Goal: Task Accomplishment & Management: Manage account settings

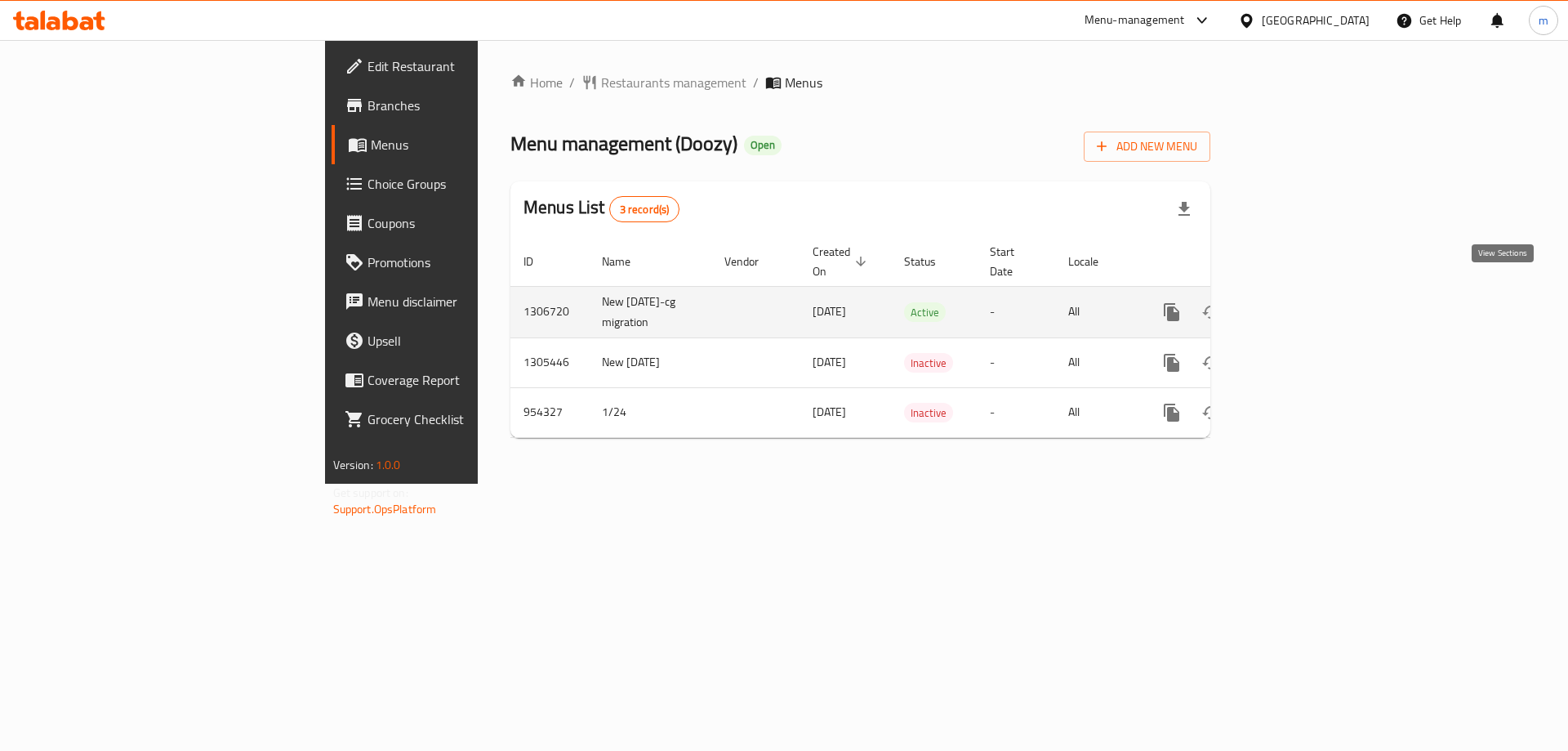
click at [1300, 302] on icon "enhanced table" at bounding box center [1290, 312] width 20 height 20
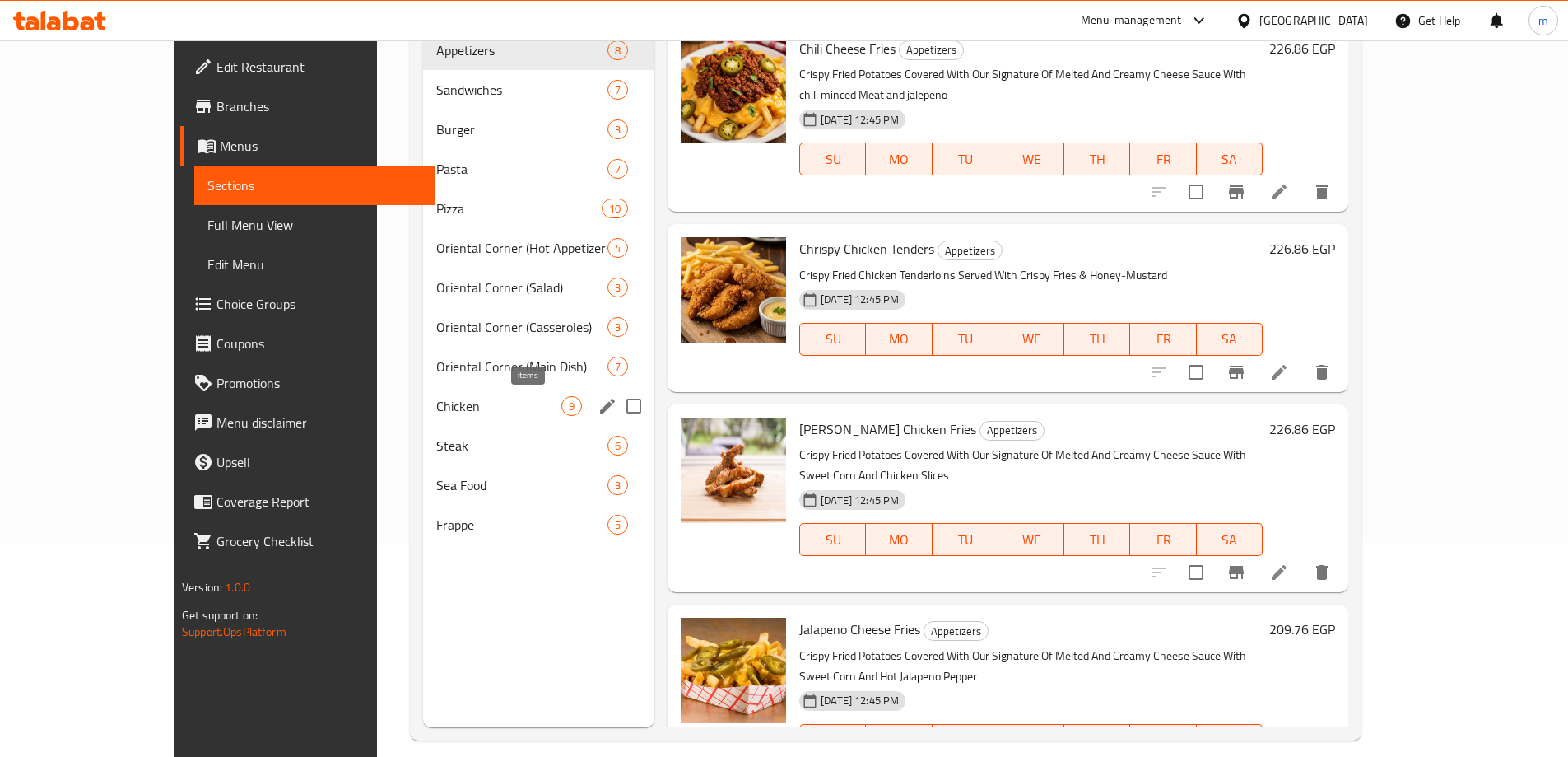
scroll to position [230, 0]
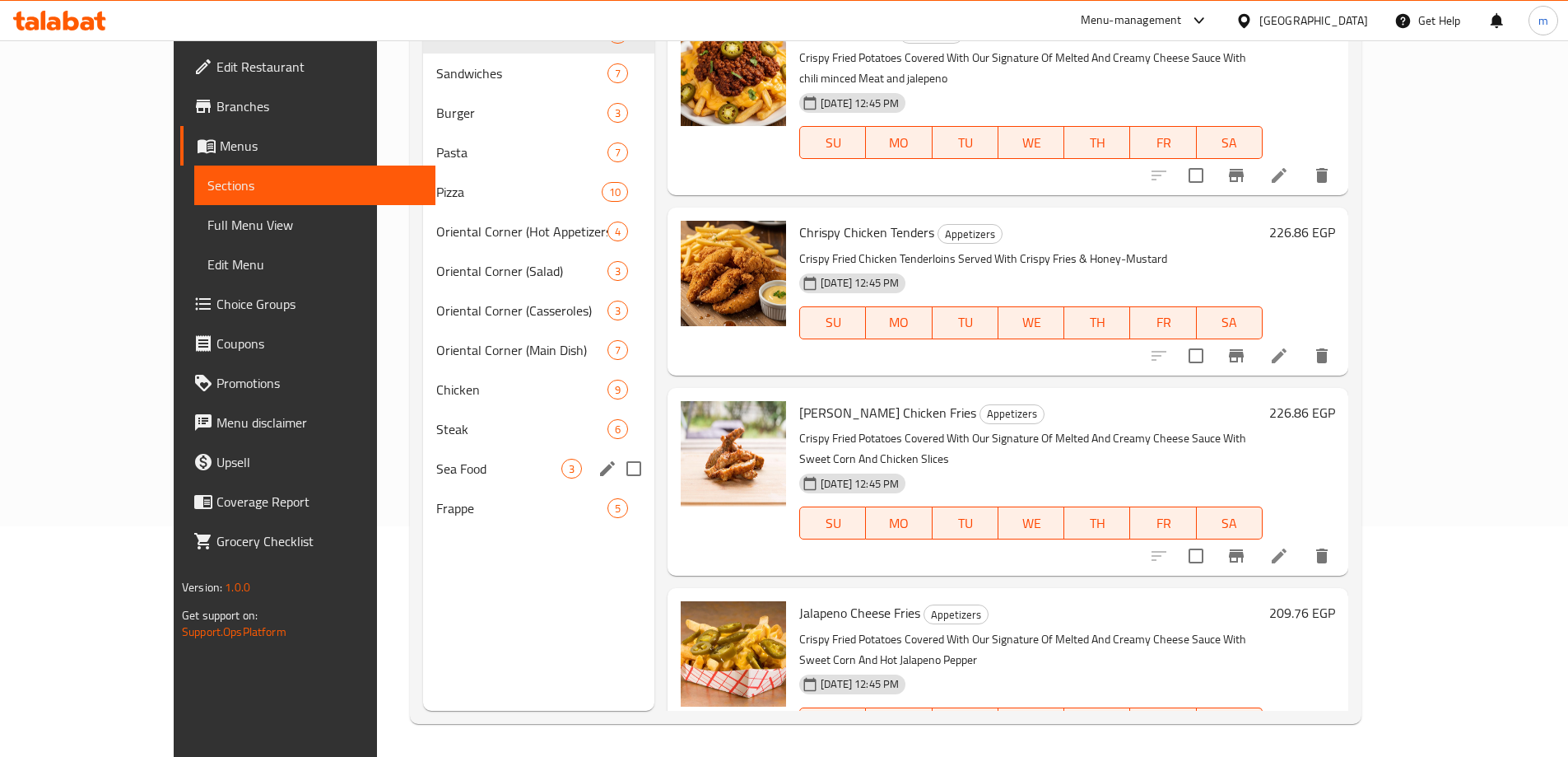
click at [492, 483] on div "Sea Food 3" at bounding box center [538, 469] width 231 height 39
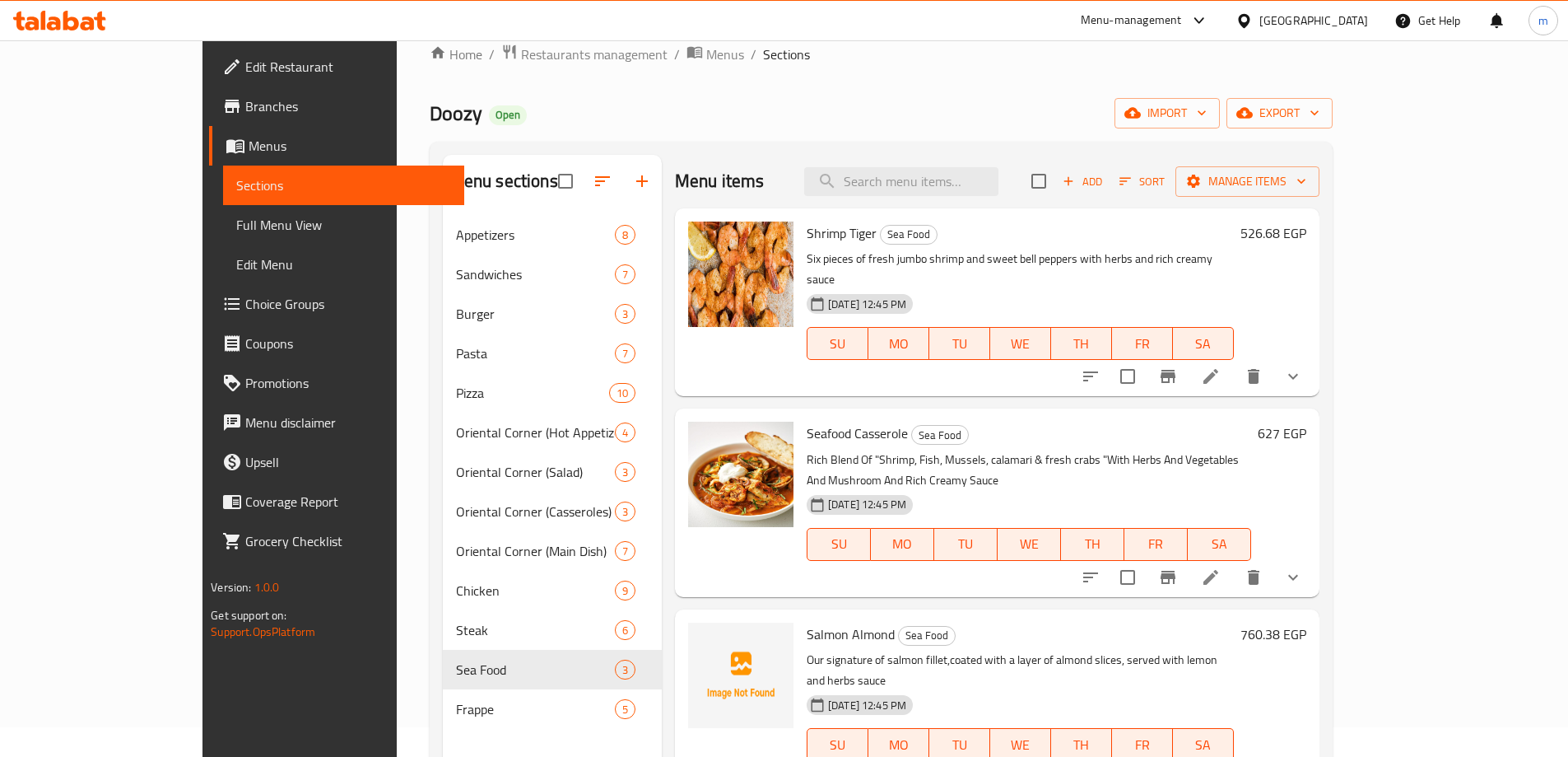
scroll to position [83, 0]
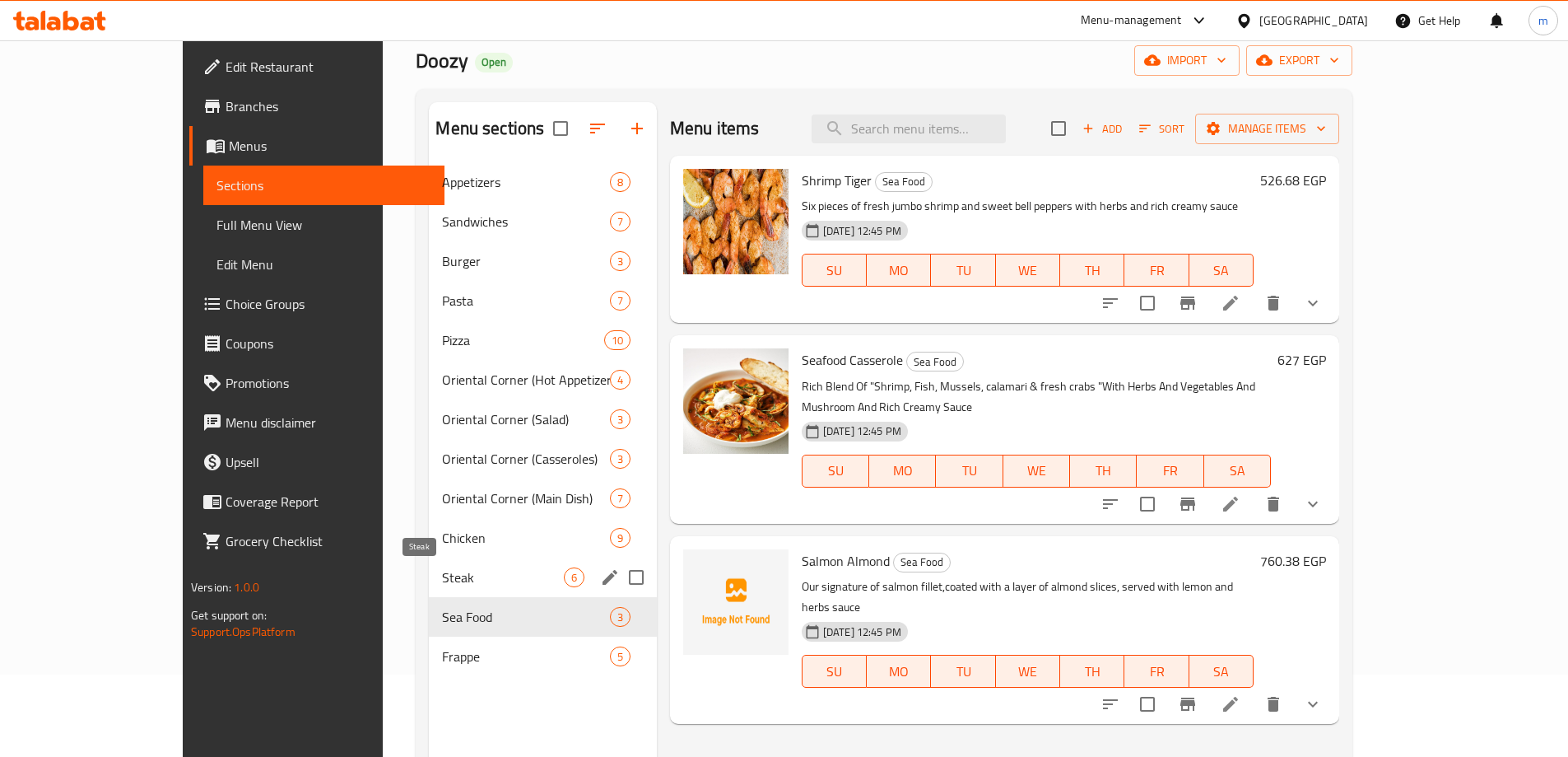
click at [442, 568] on span "Steak" at bounding box center [502, 577] width 121 height 20
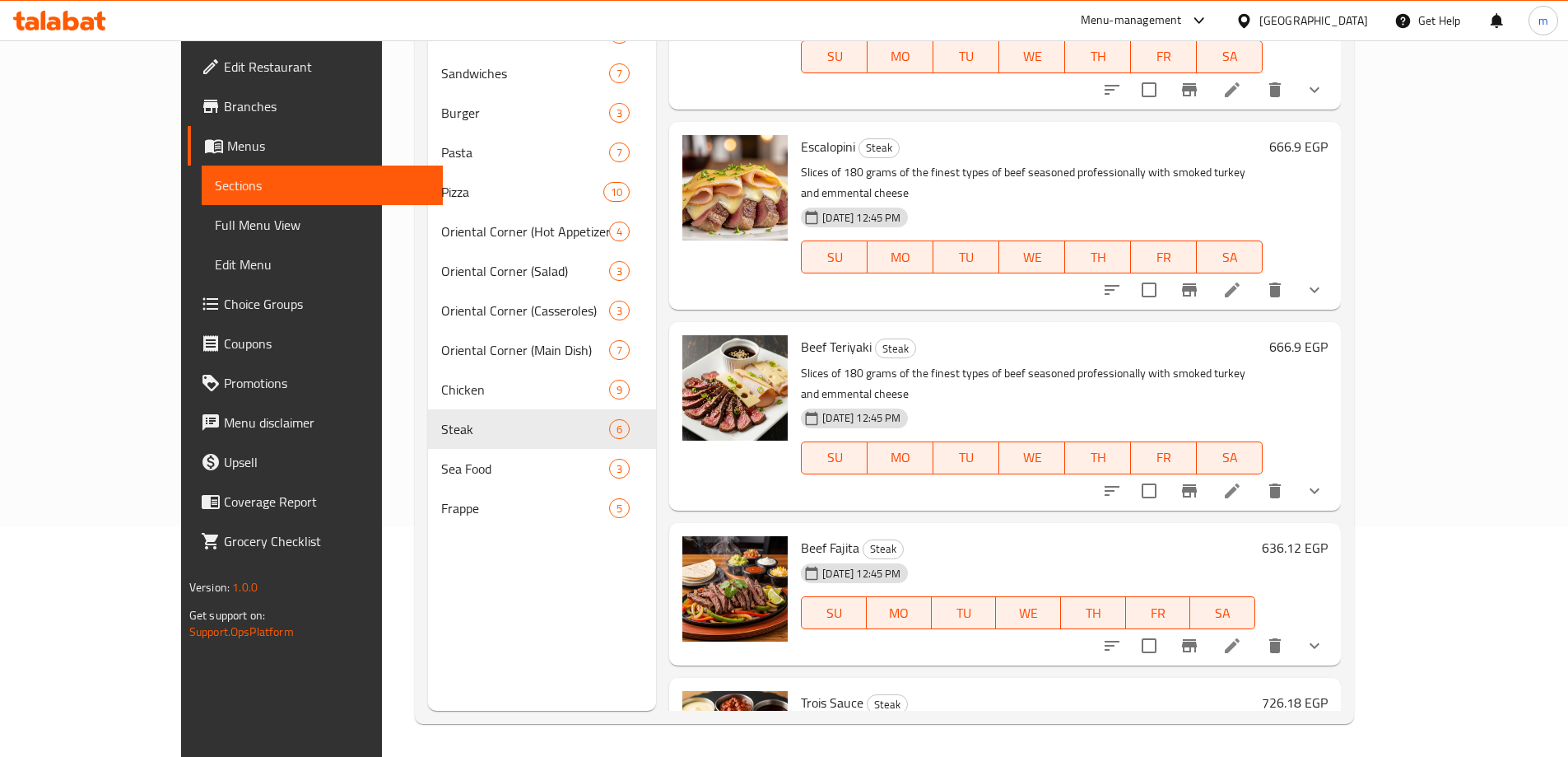
scroll to position [257, 0]
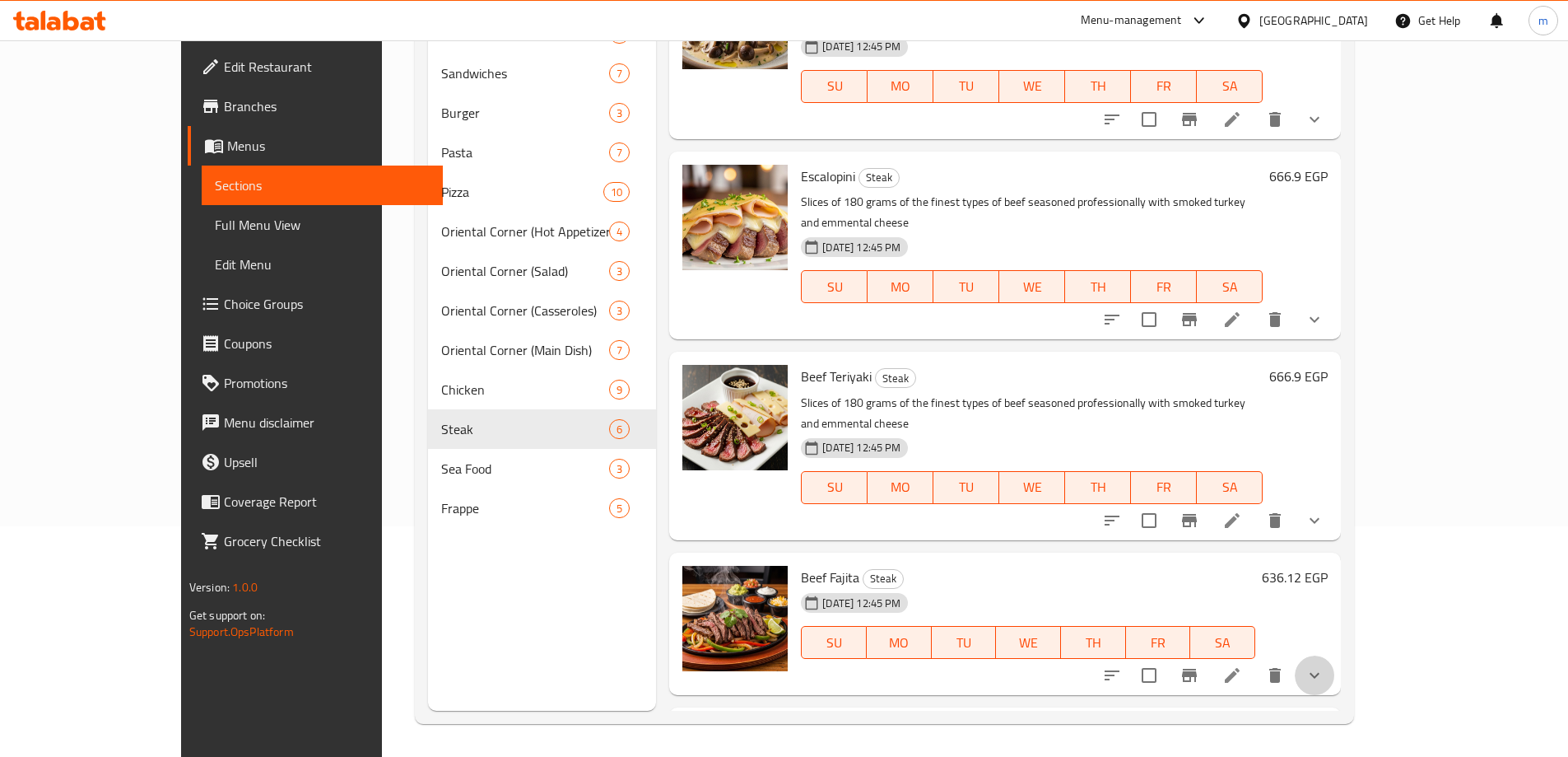
click at [1335, 656] on button "show more" at bounding box center [1315, 675] width 39 height 39
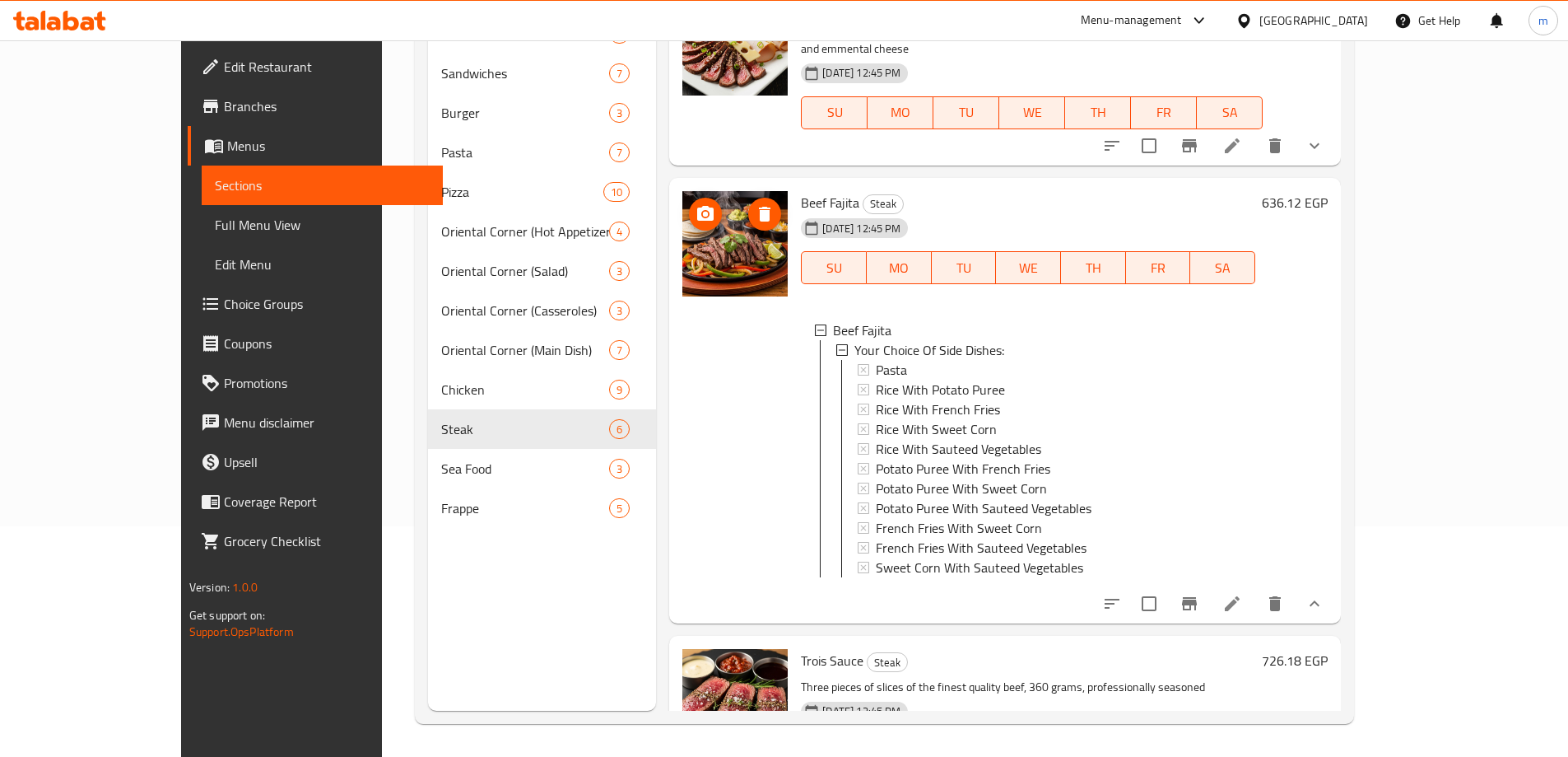
scroll to position [655, 0]
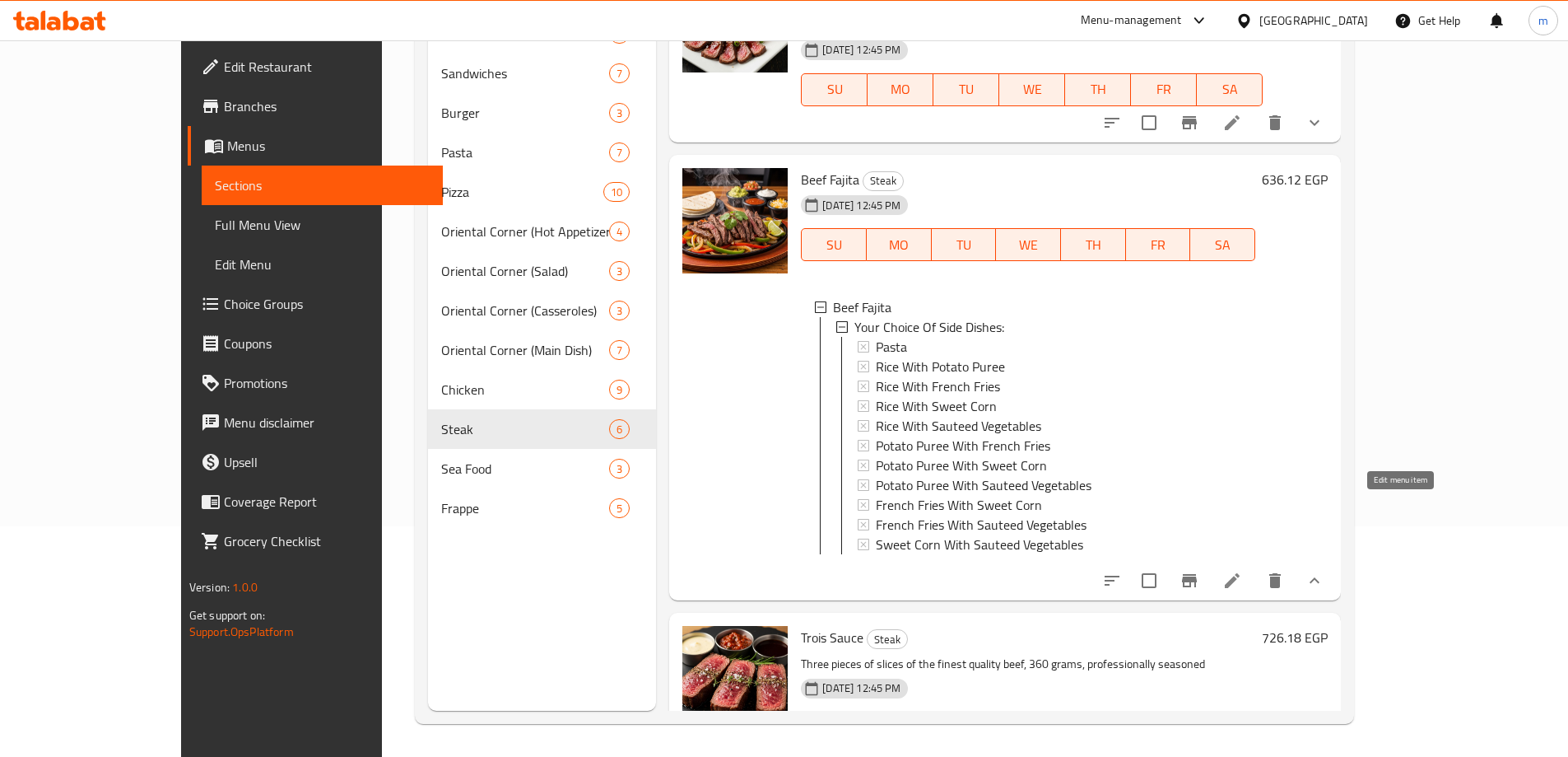
click at [1242, 571] on icon at bounding box center [1232, 581] width 20 height 20
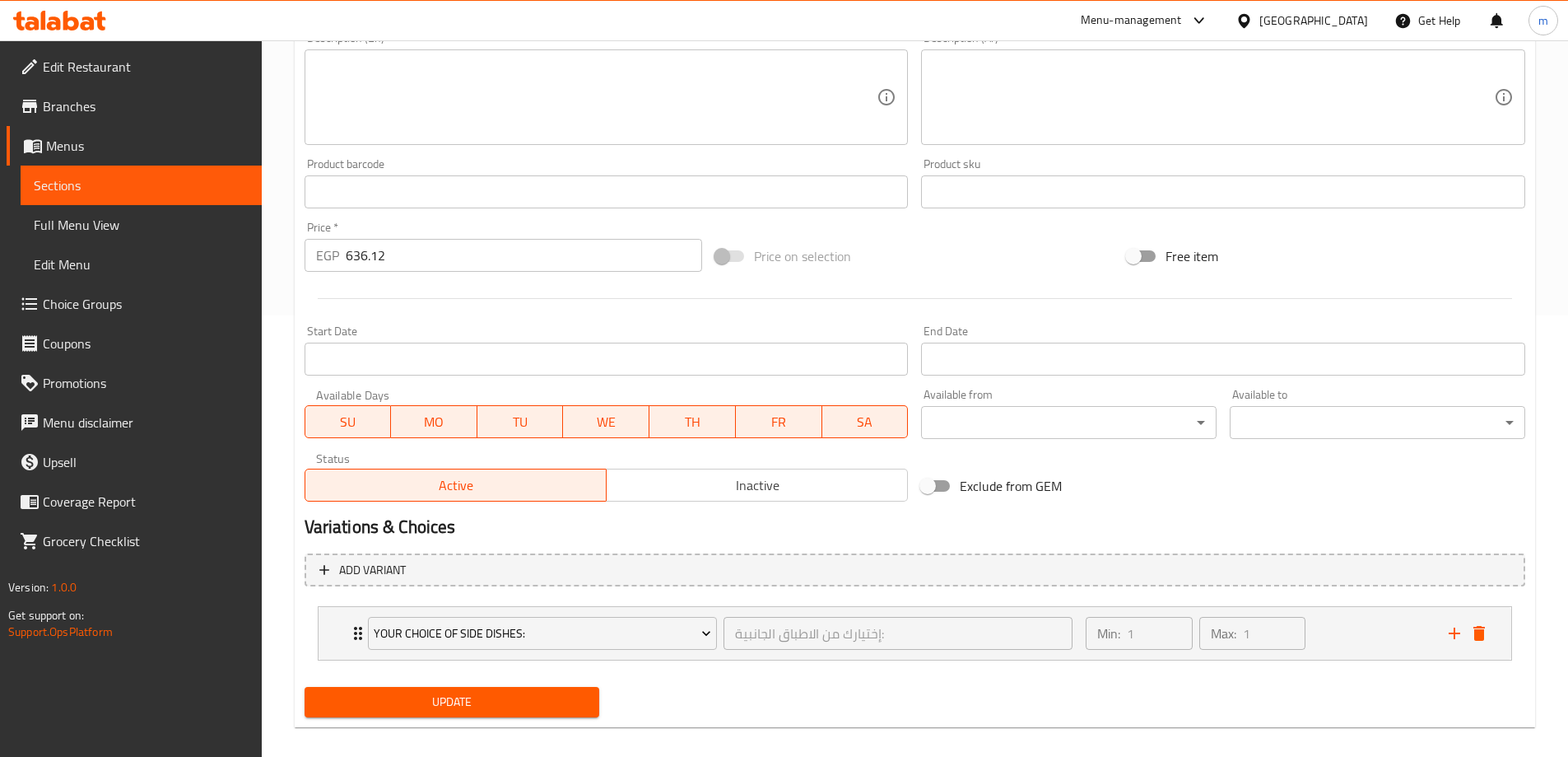
scroll to position [458, 0]
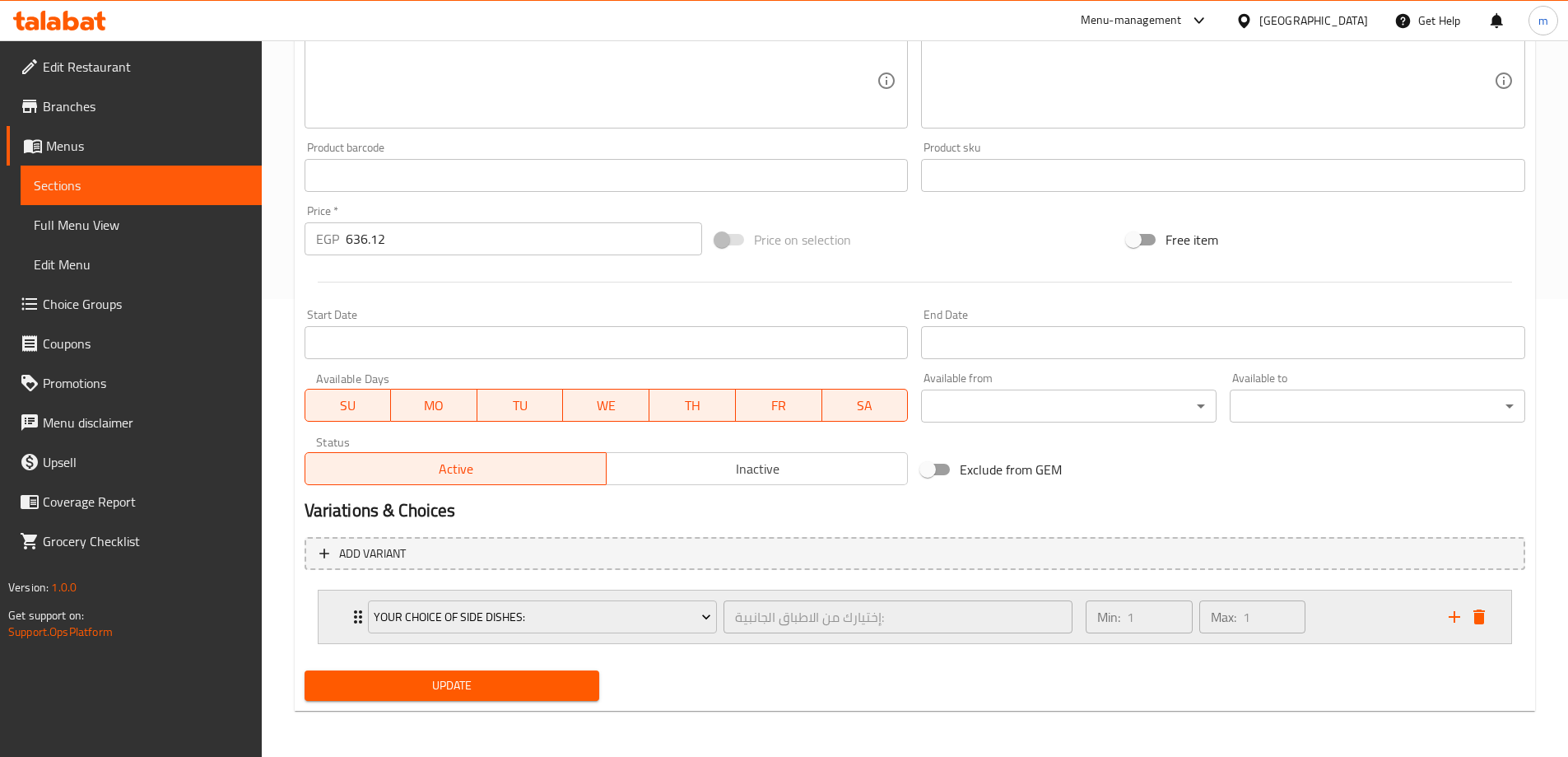
click at [335, 637] on div "Your Choice Of Side Dishes: إختيارك من الاطباق الجانبية: ​ Min: 1 ​ Max: 1 ​" at bounding box center [915, 617] width 1193 height 53
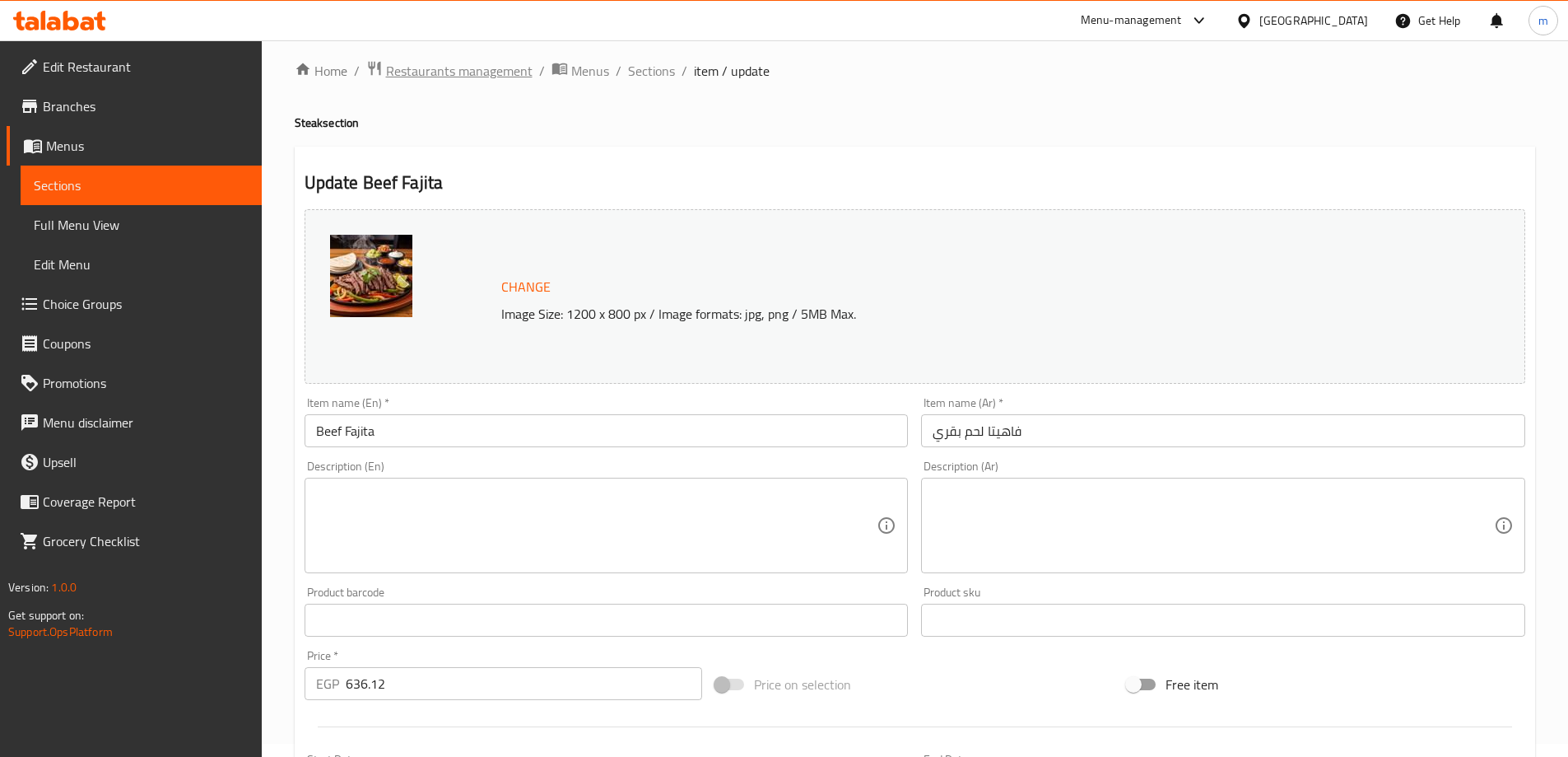
scroll to position [0, 0]
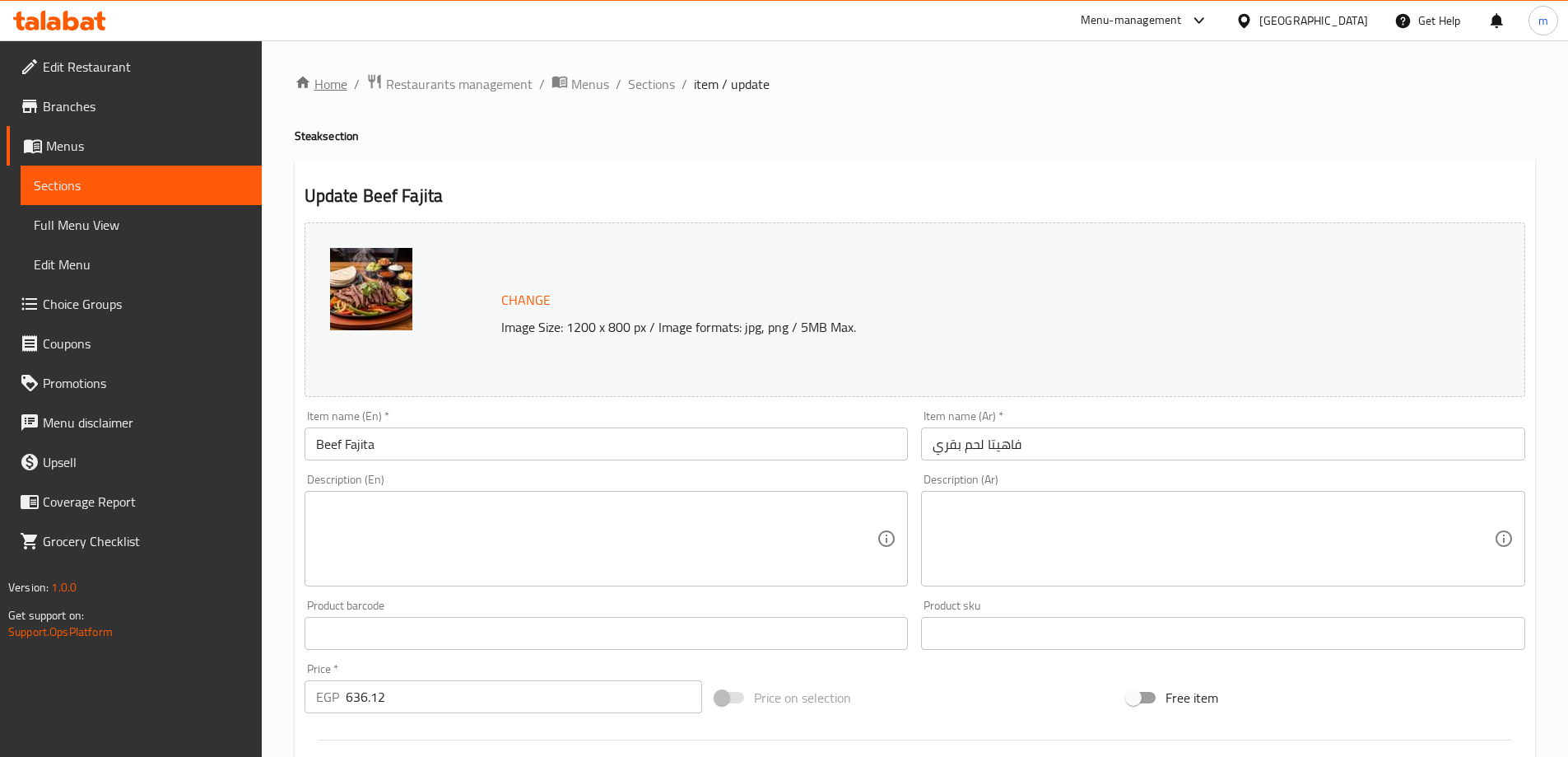
click at [326, 78] on link "Home" at bounding box center [321, 84] width 53 height 20
